Goal: Information Seeking & Learning: Learn about a topic

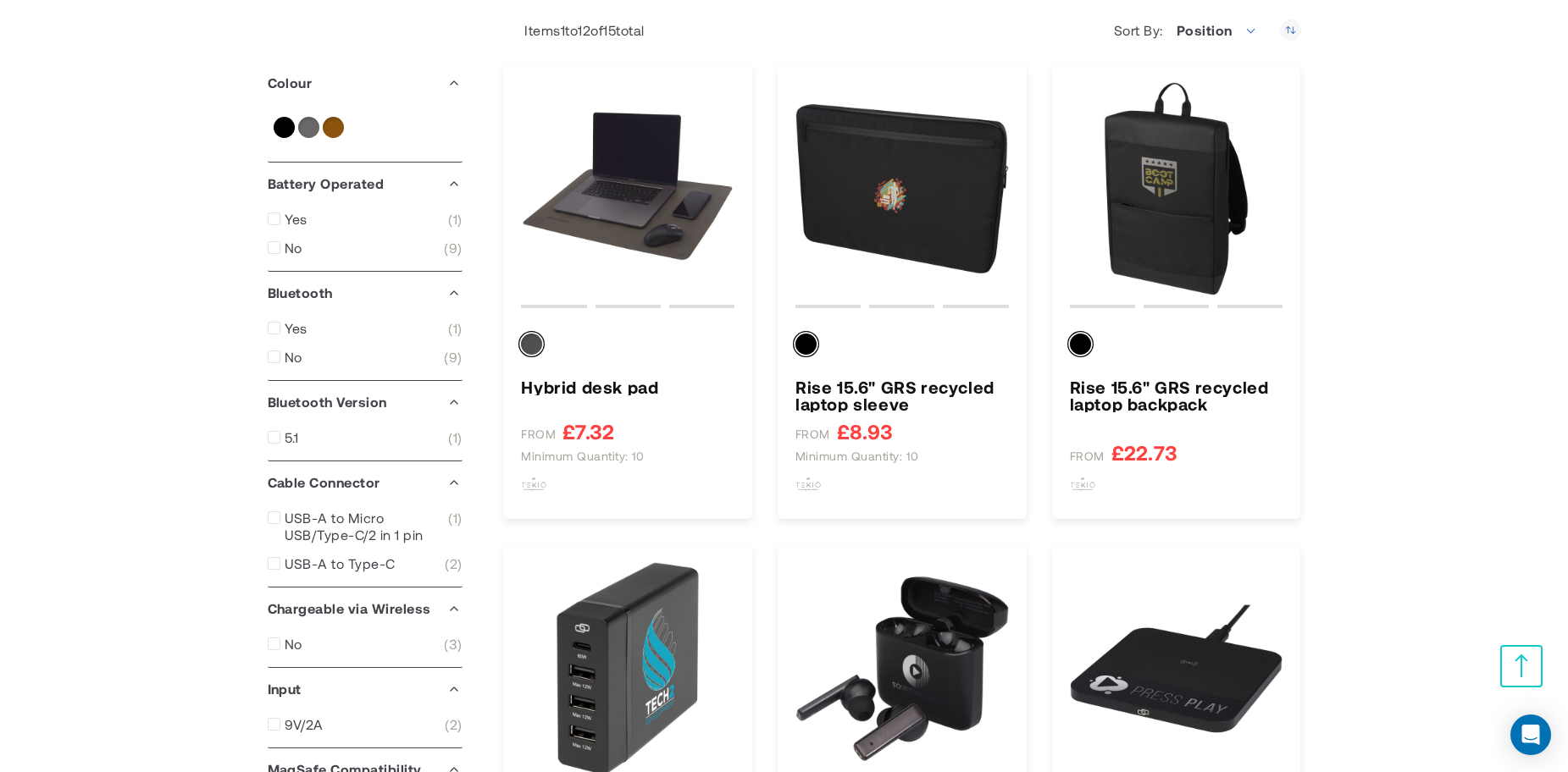
scroll to position [254, 0]
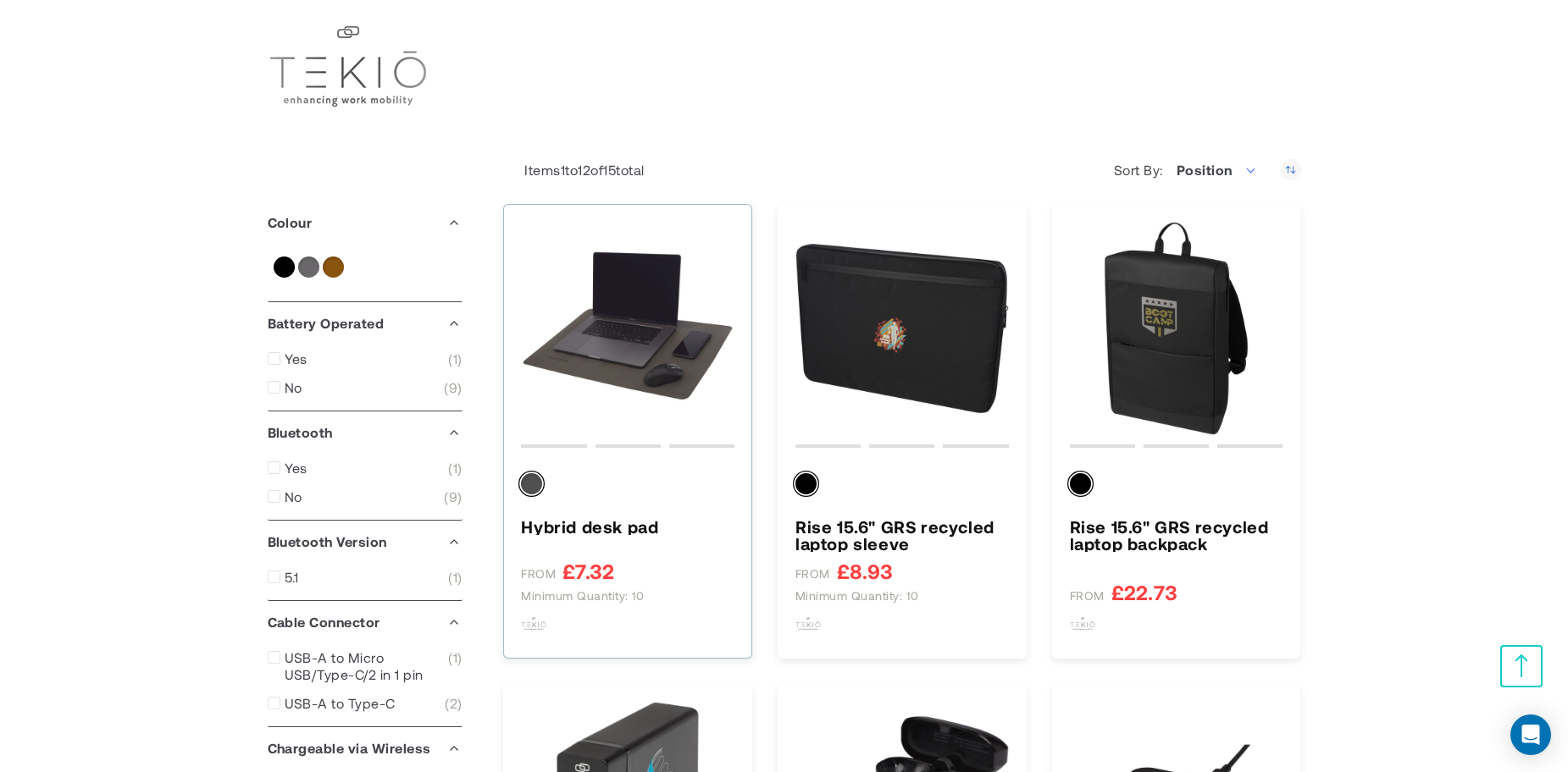
click at [590, 527] on h3 "Hybrid desk pad" at bounding box center [628, 527] width 214 height 17
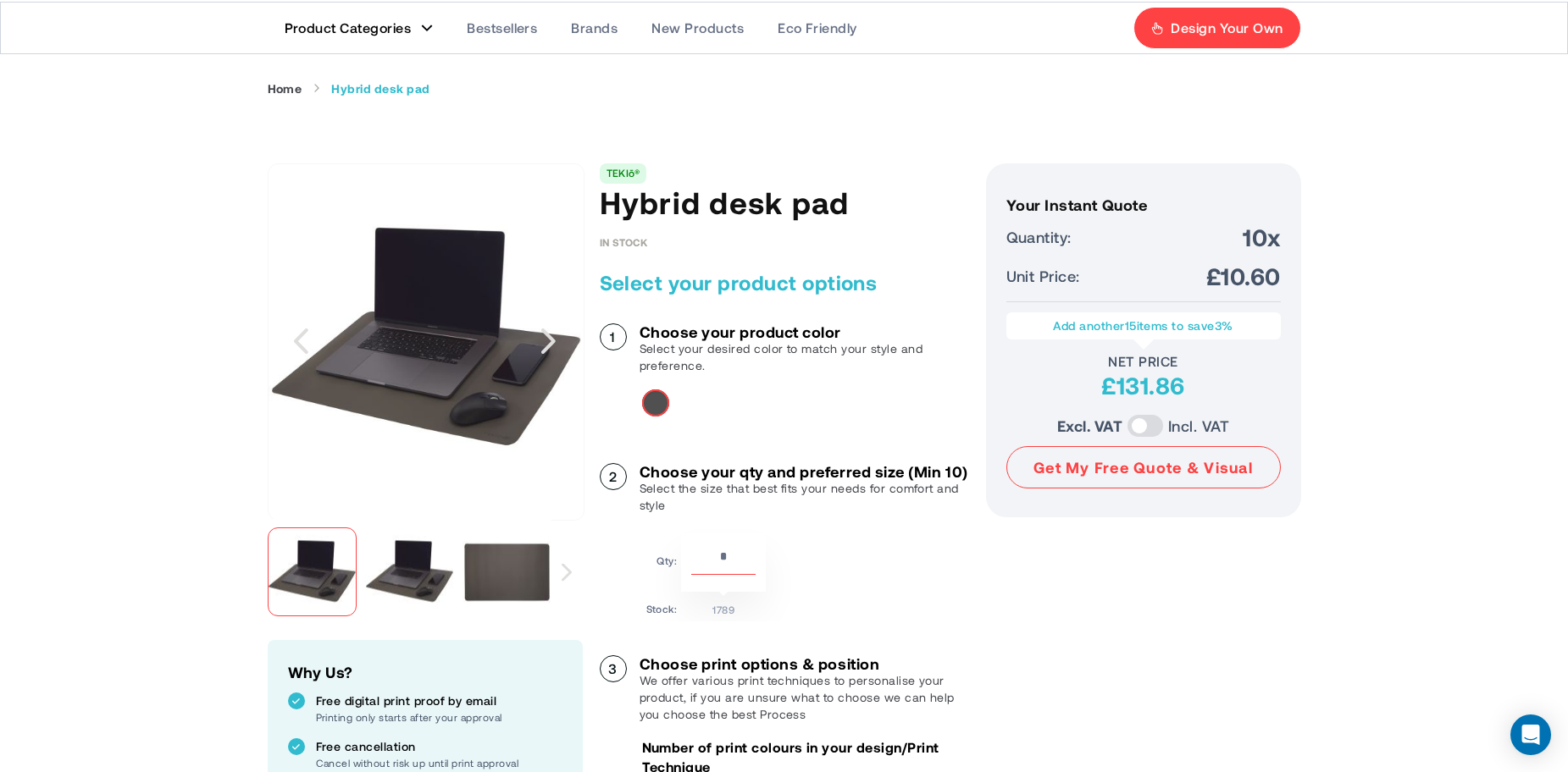
scroll to position [169, 0]
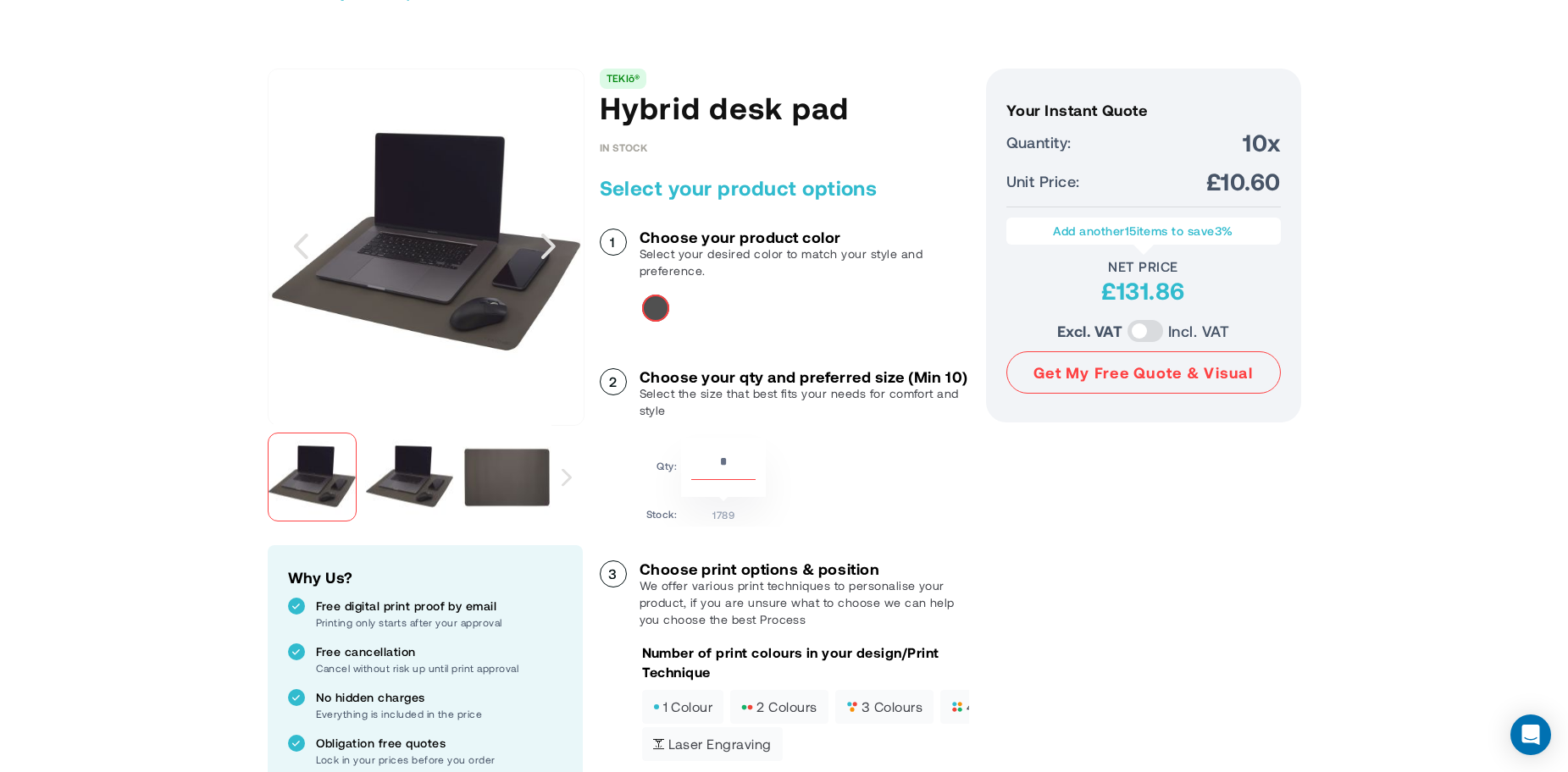
click at [520, 476] on img "Hybrid desk pad" at bounding box center [507, 477] width 89 height 89
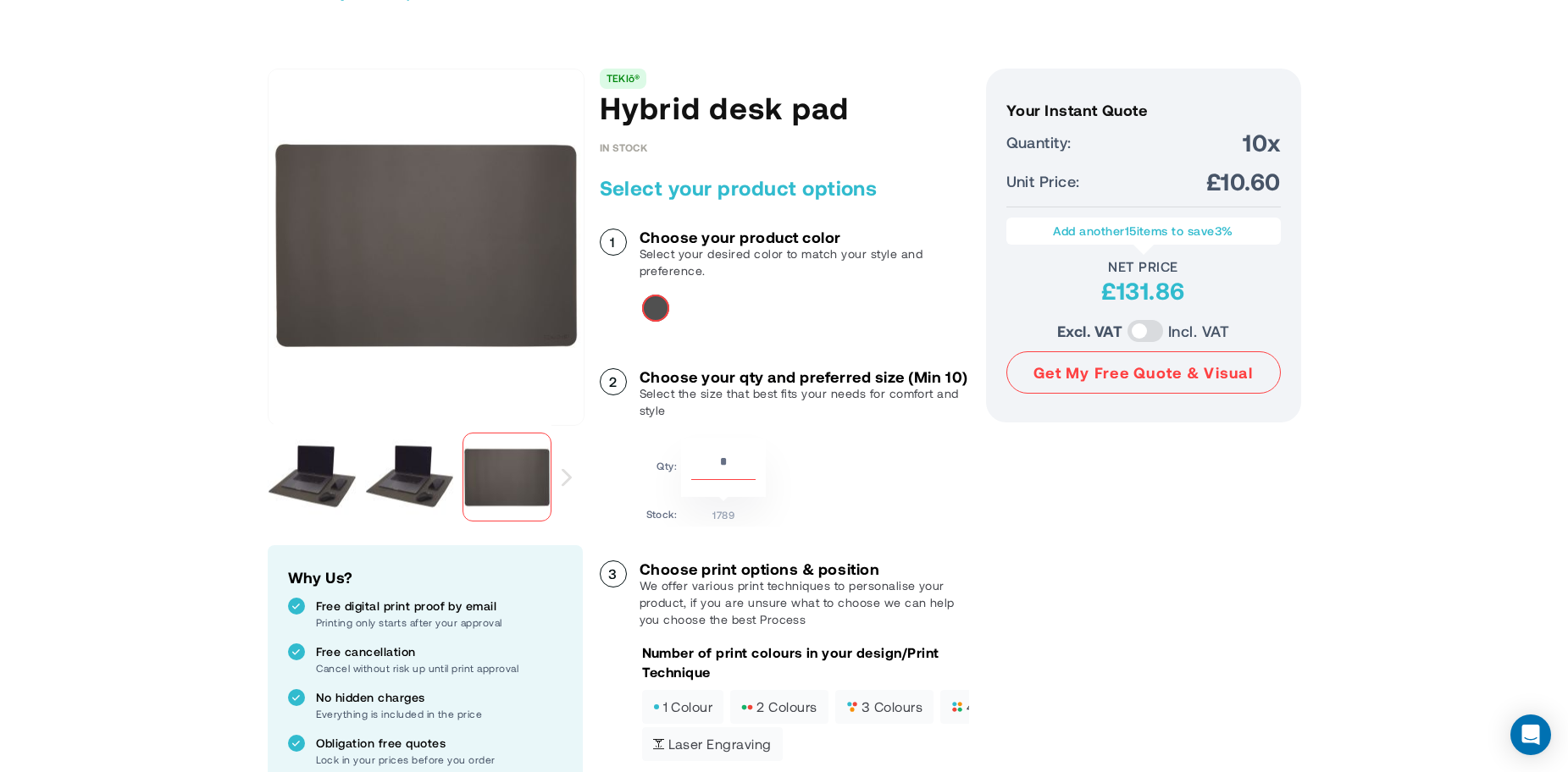
click at [613, 79] on link "TEKIō®" at bounding box center [624, 78] width 34 height 12
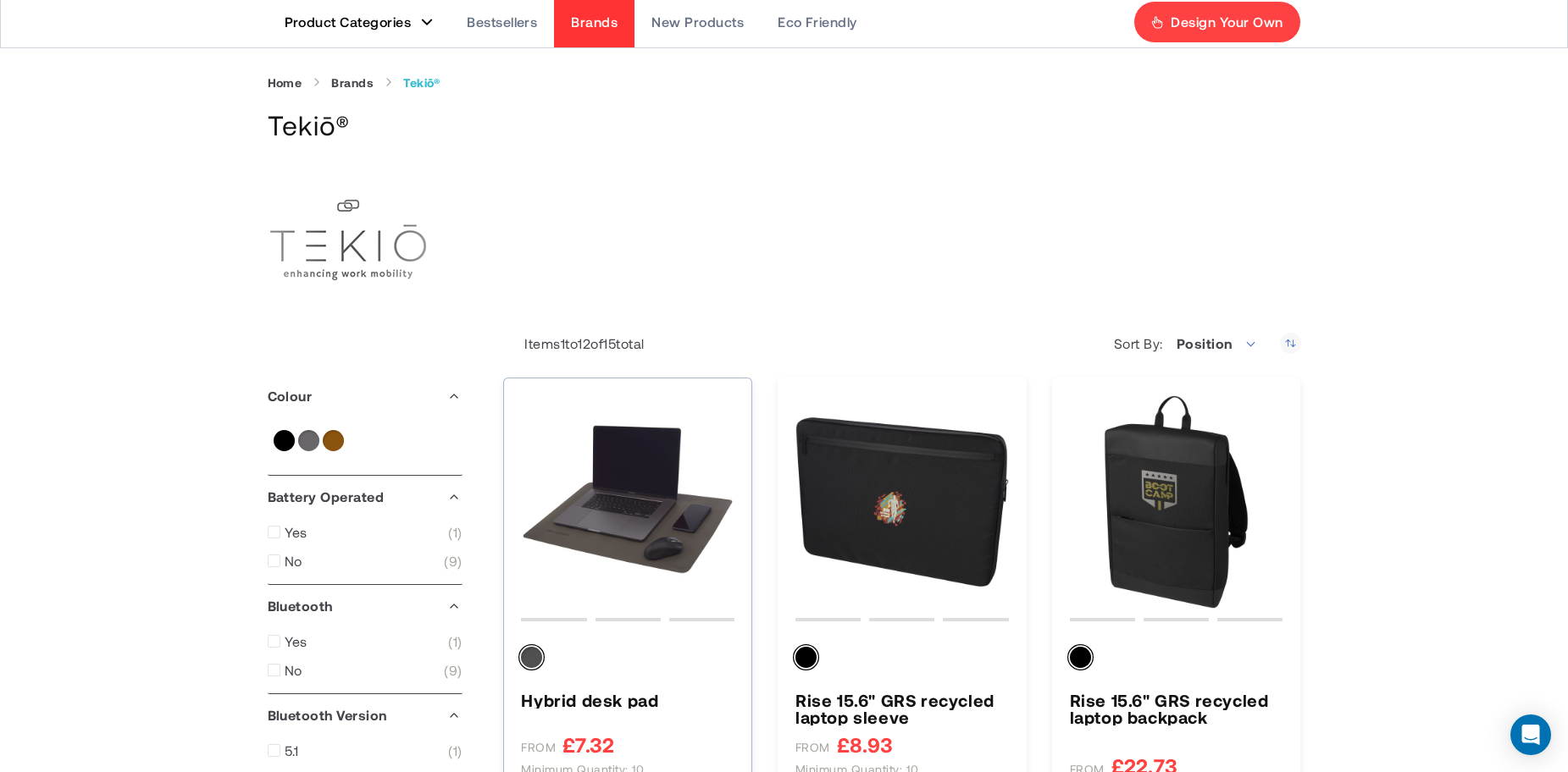
scroll to position [169, 0]
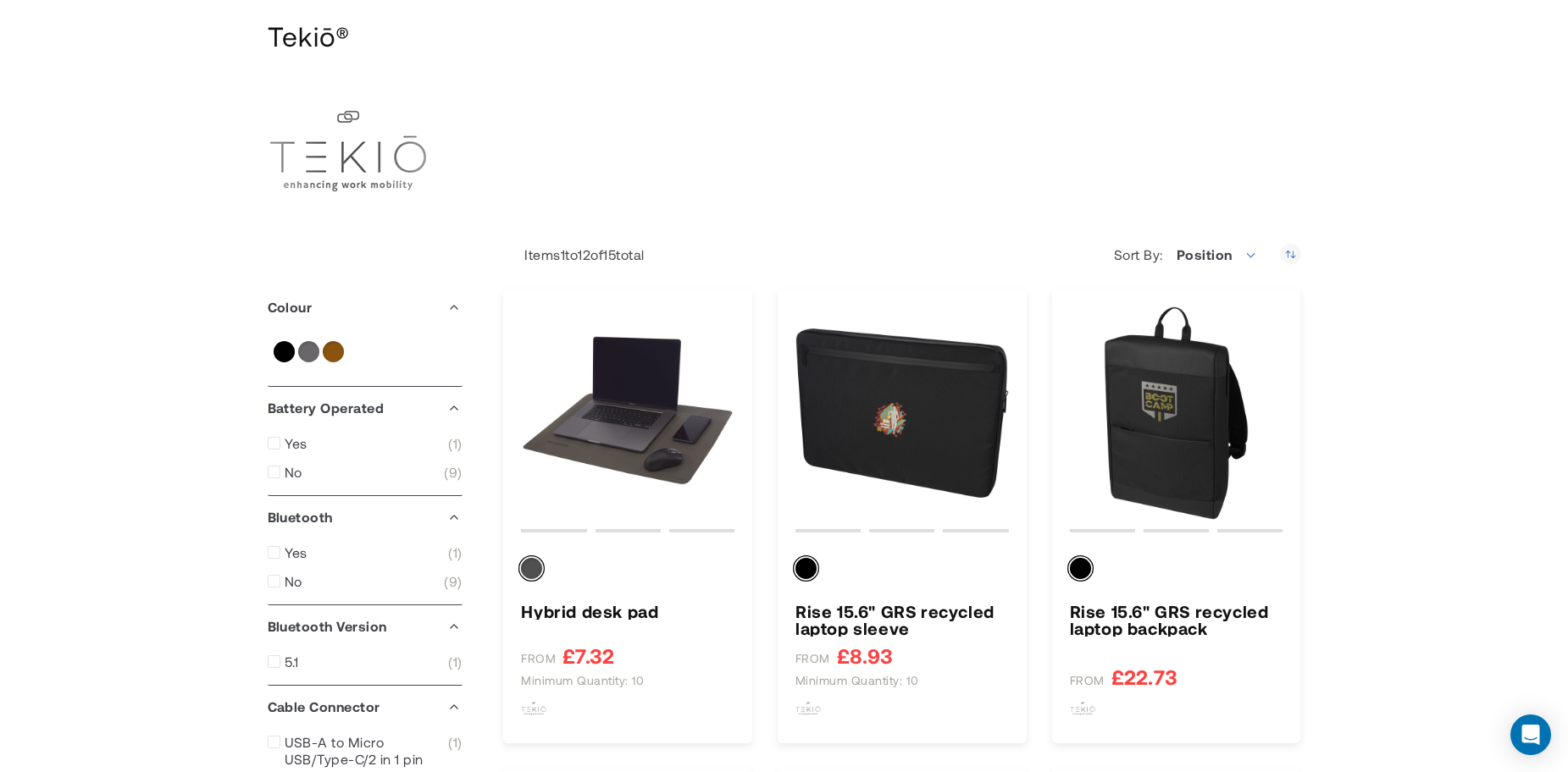
click at [330, 153] on img at bounding box center [348, 151] width 161 height 161
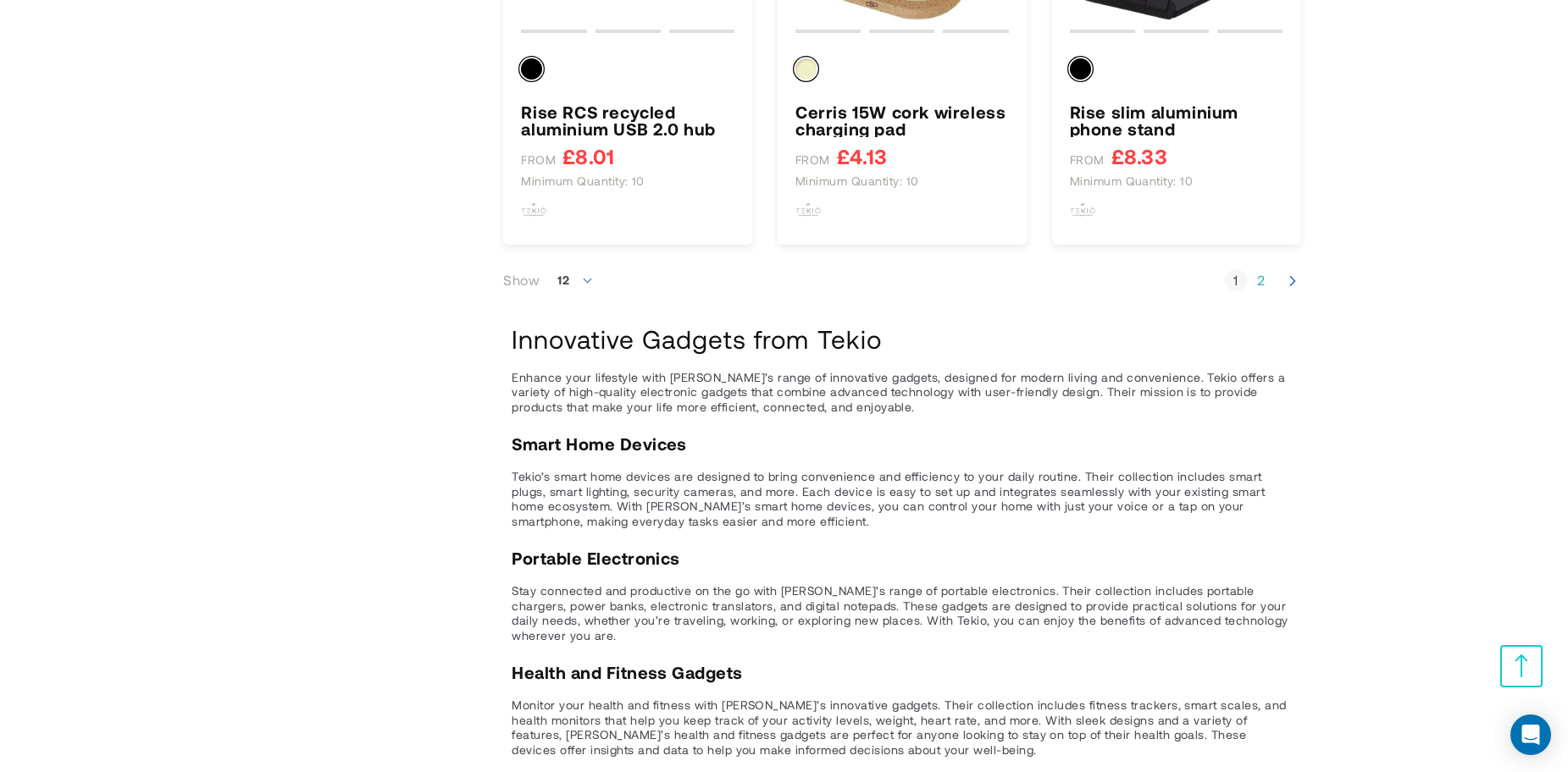
scroll to position [2117, 0]
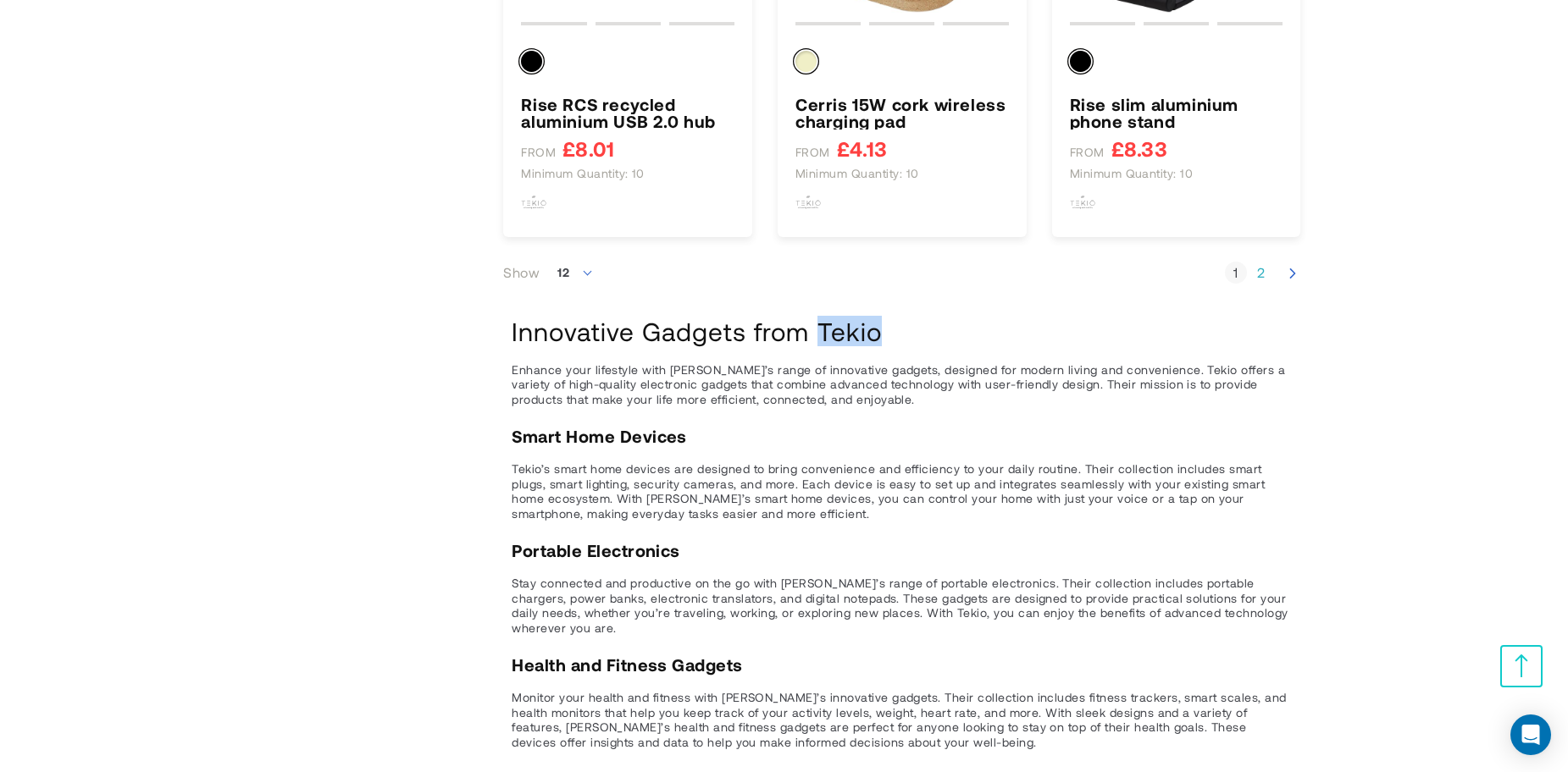
drag, startPoint x: 820, startPoint y: 332, endPoint x: 881, endPoint y: 338, distance: 61.3
click at [881, 338] on h1 "Innovative Gadgets from Tekio" at bounding box center [902, 331] width 780 height 28
copy h1 "Tekio"
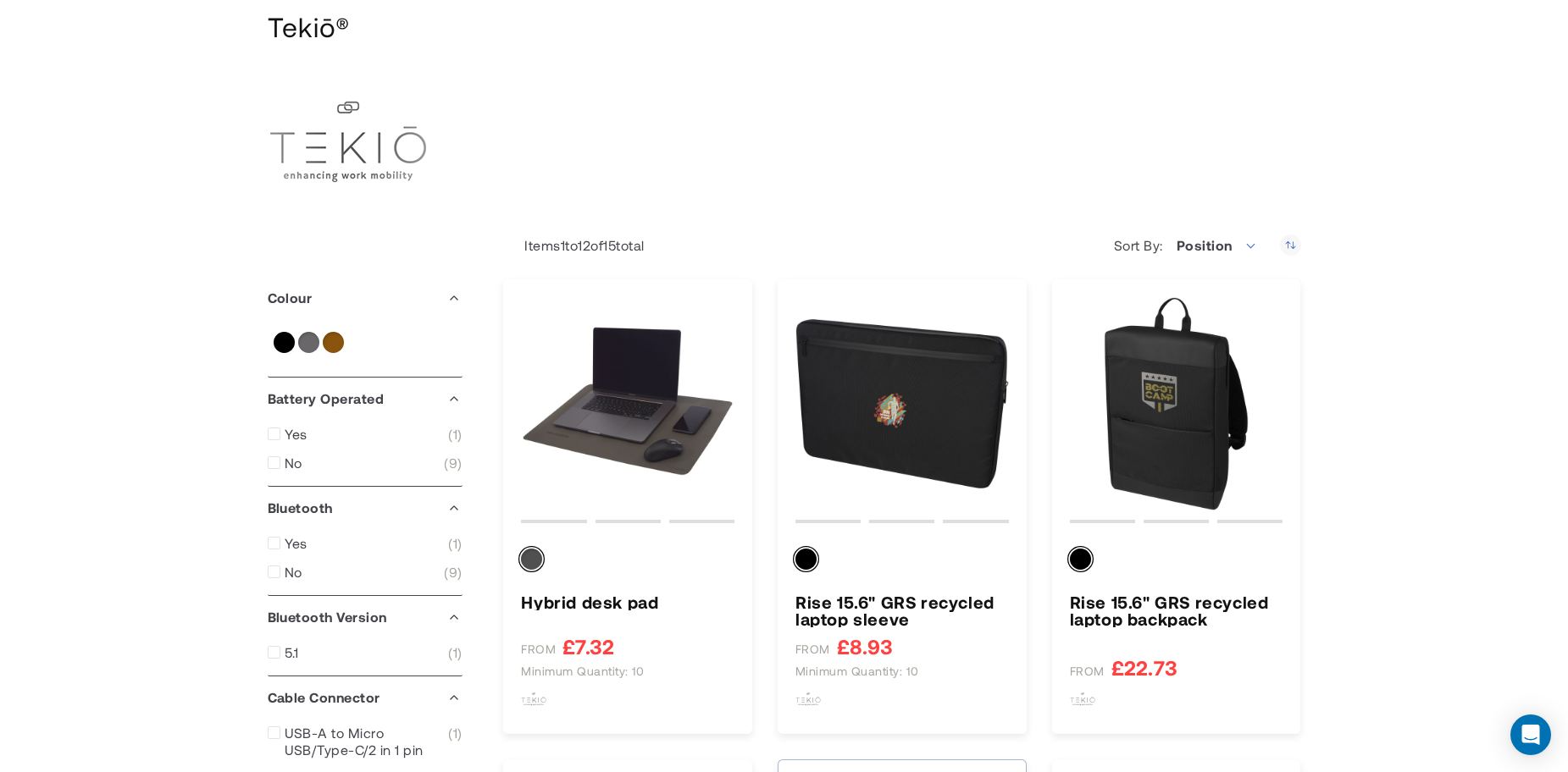
scroll to position [169, 0]
